Goal: Task Accomplishment & Management: Use online tool/utility

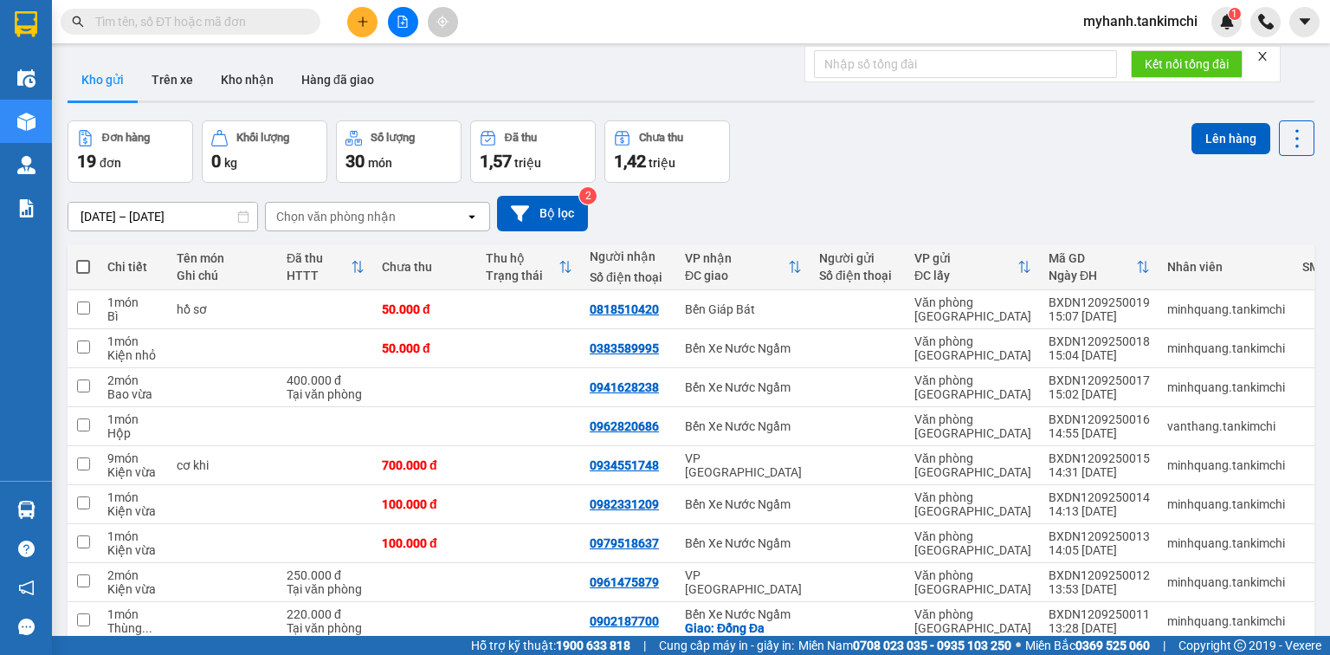
click at [198, 20] on input "text" at bounding box center [197, 21] width 204 height 19
click at [203, 19] on input "text" at bounding box center [197, 21] width 204 height 19
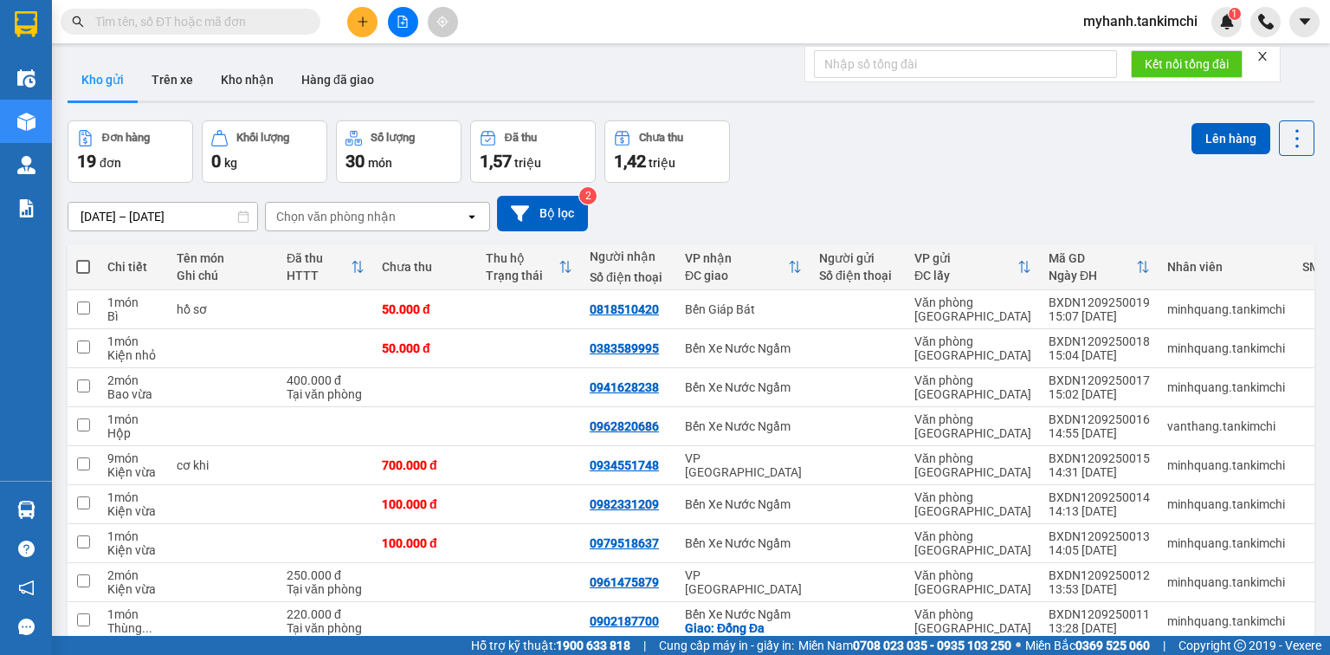
click at [203, 23] on input "text" at bounding box center [197, 21] width 204 height 19
click at [198, 27] on input "text" at bounding box center [197, 21] width 204 height 19
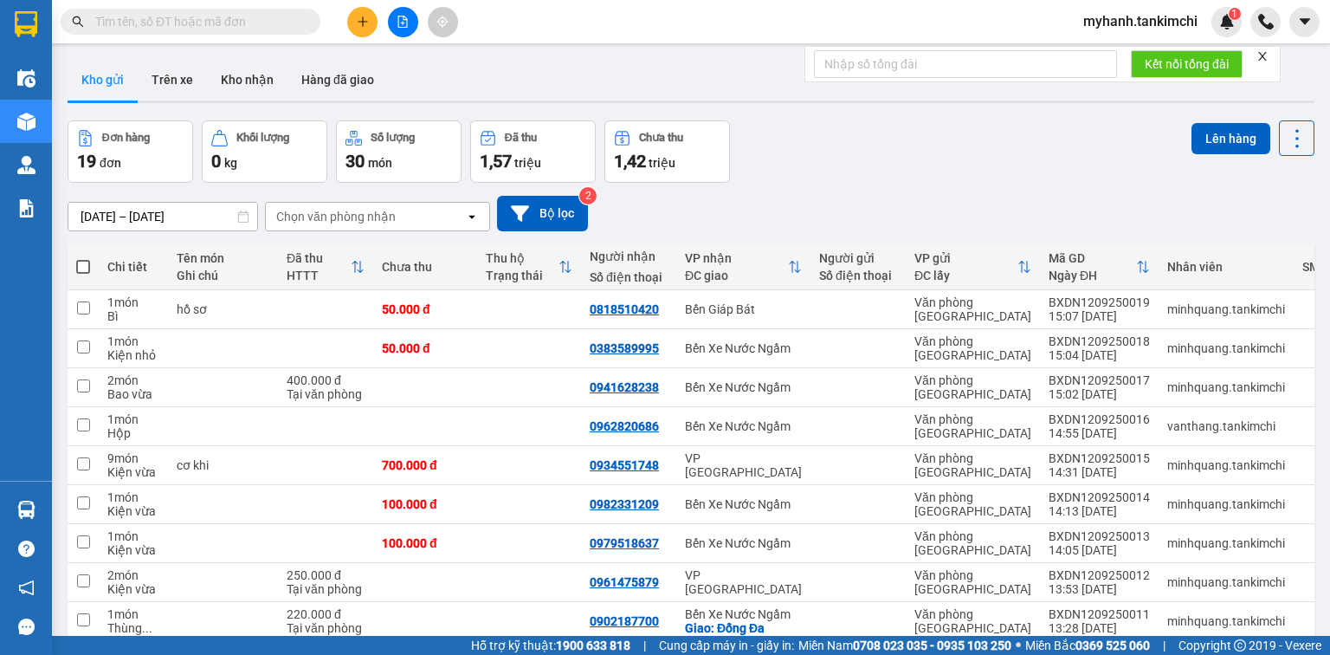
click at [198, 27] on input "text" at bounding box center [197, 21] width 204 height 19
click at [184, 21] on input "text" at bounding box center [197, 21] width 204 height 19
